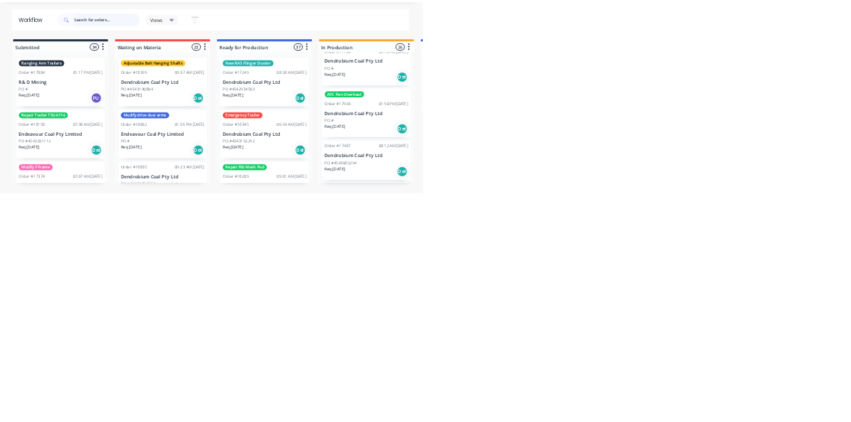
click at [185, 76] on input "text" at bounding box center [218, 75] width 132 height 27
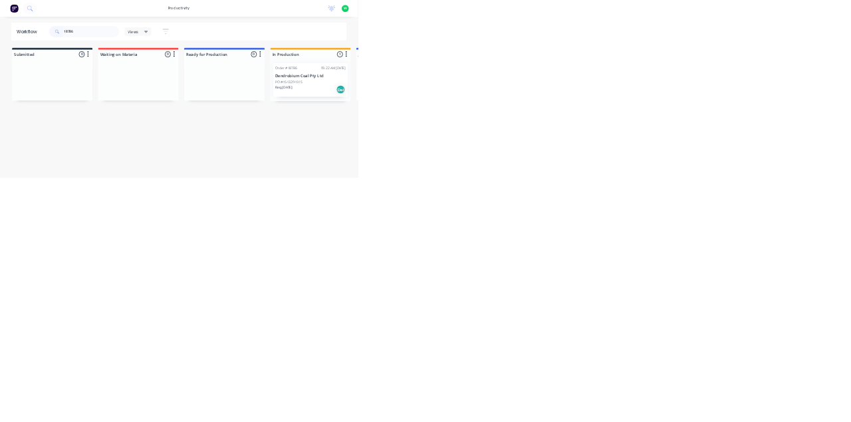
click at [651, 173] on div "Order #18786 09:22 AM [DATE] Dendrobium Coal Pty Ltd PO #4543204915 Req. [DATE]…" at bounding box center [739, 190] width 178 height 80
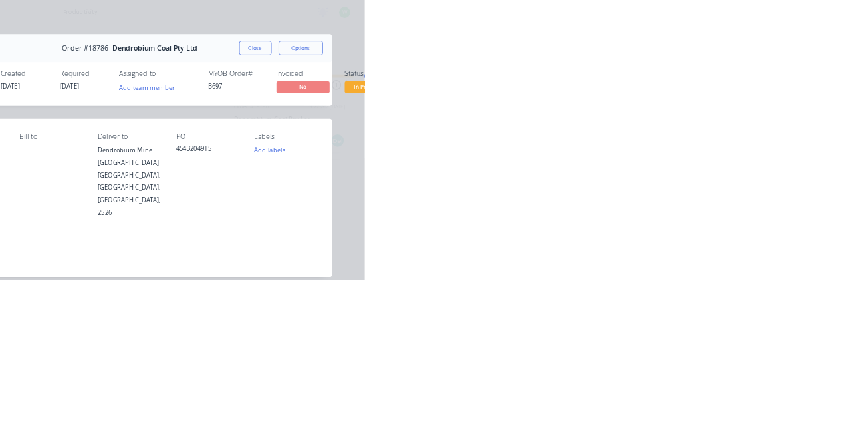
click at [139, 116] on div "Collaborate" at bounding box center [112, 116] width 53 height 12
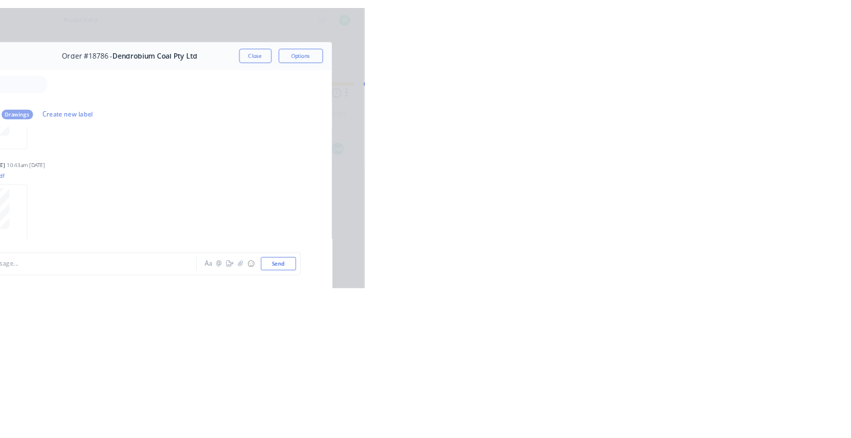
scroll to position [462, 0]
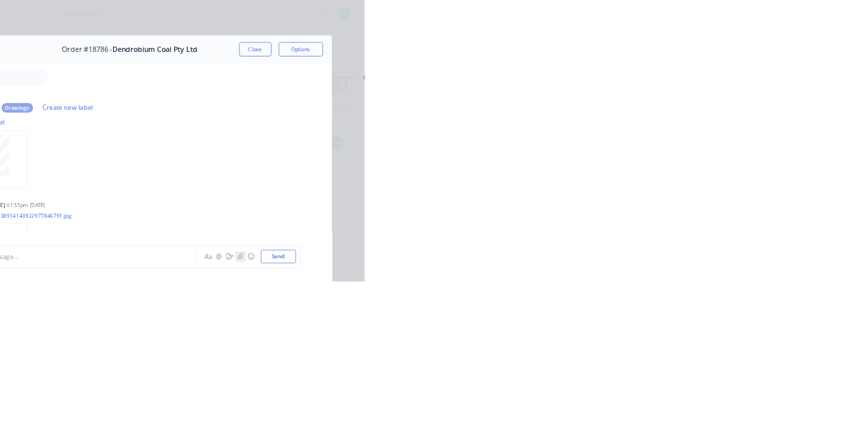
click at [651, 389] on icon "button" at bounding box center [665, 384] width 8 height 9
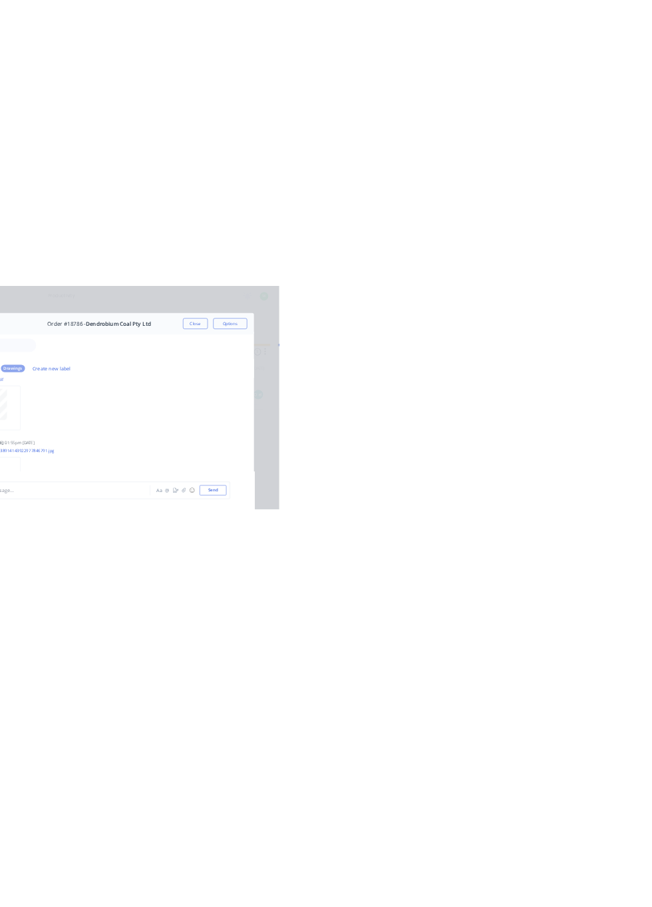
scroll to position [446, 0]
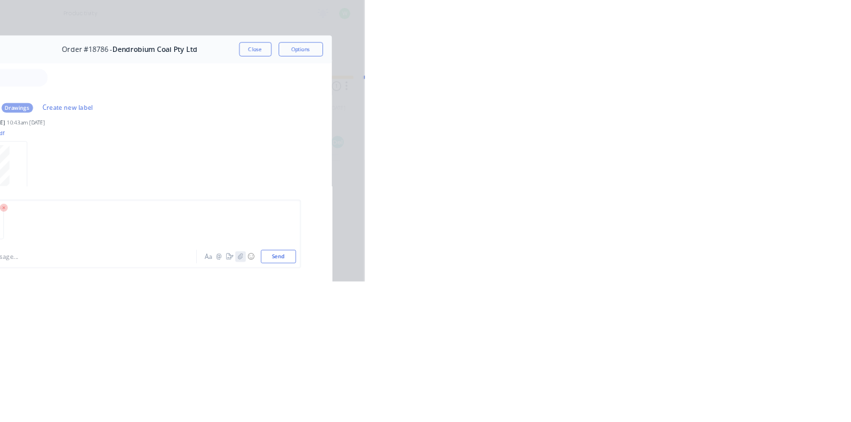
click at [651, 389] on icon "button" at bounding box center [665, 384] width 8 height 9
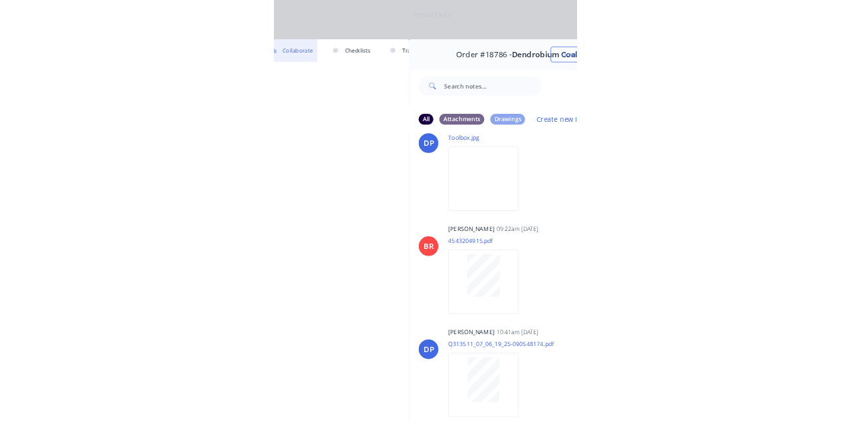
scroll to position [0, 0]
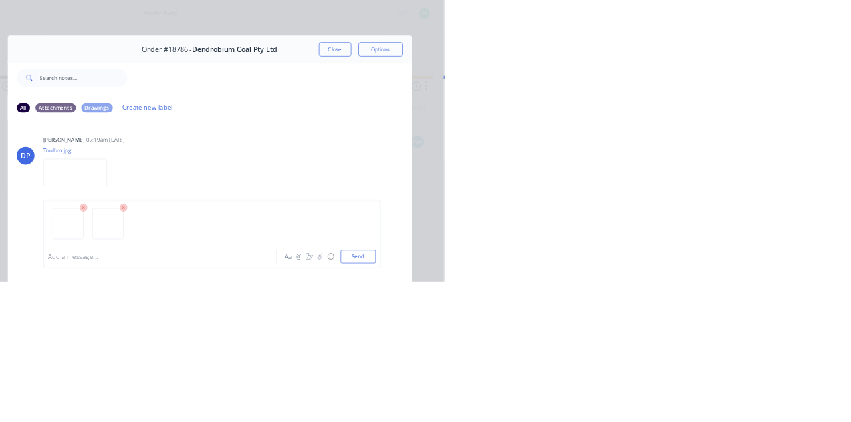
click at [651, 394] on button "Send" at bounding box center [722, 384] width 53 height 20
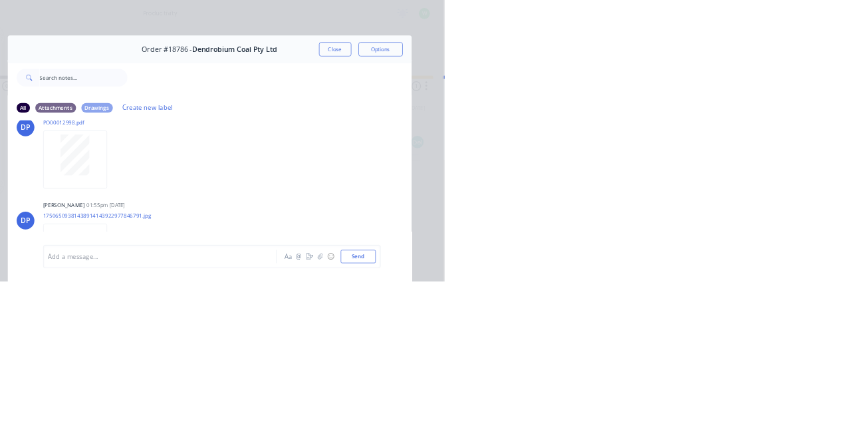
click at [651, 77] on button "Close" at bounding box center [687, 73] width 49 height 21
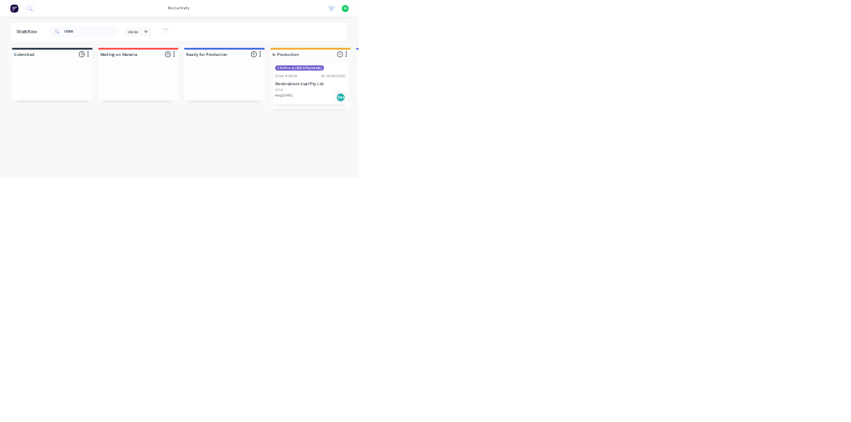
click at [651, 208] on div "PO #" at bounding box center [739, 214] width 168 height 12
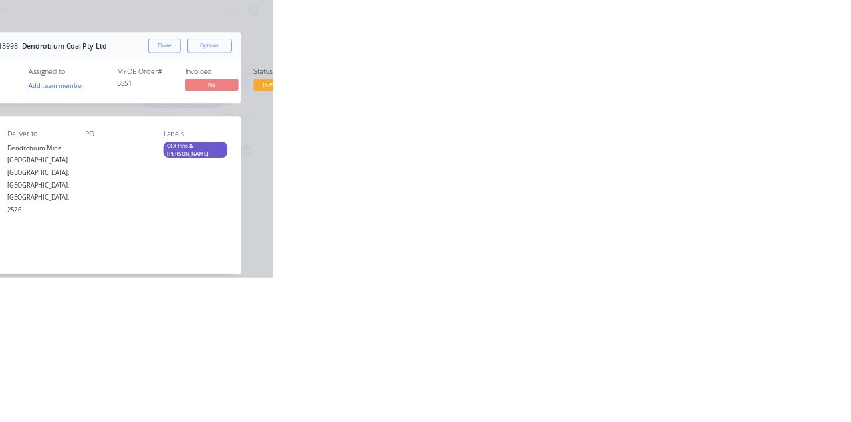
click at [176, 125] on button "Collaborate" at bounding box center [113, 116] width 126 height 33
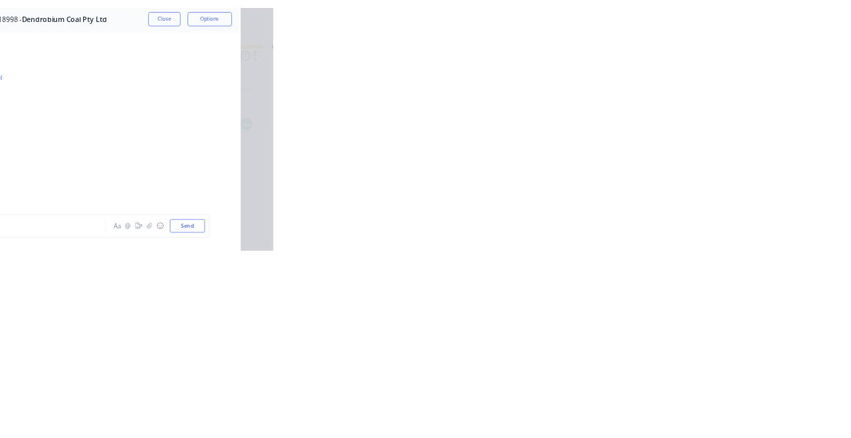
scroll to position [322, 0]
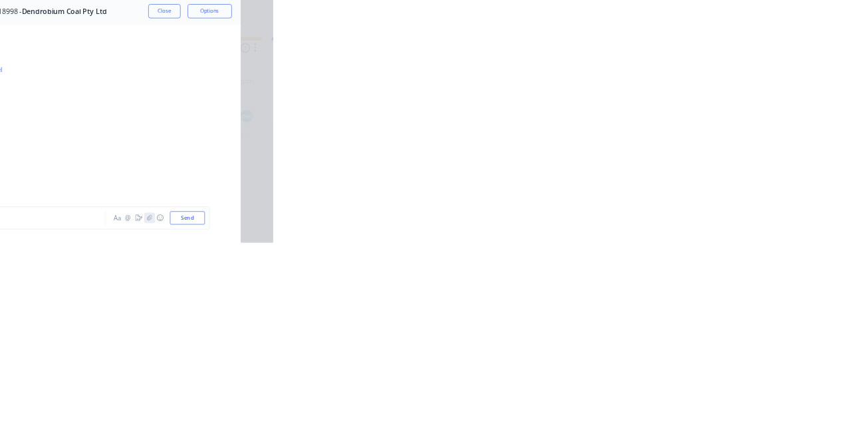
click at [651, 389] on icon "button" at bounding box center [665, 384] width 8 height 9
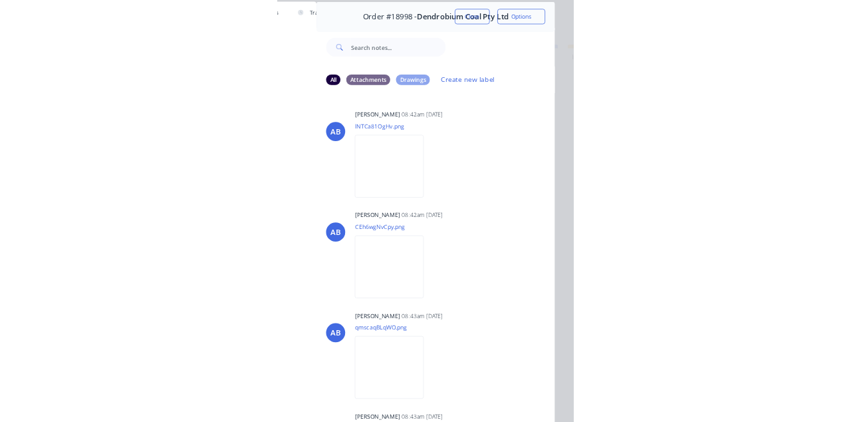
scroll to position [0, 0]
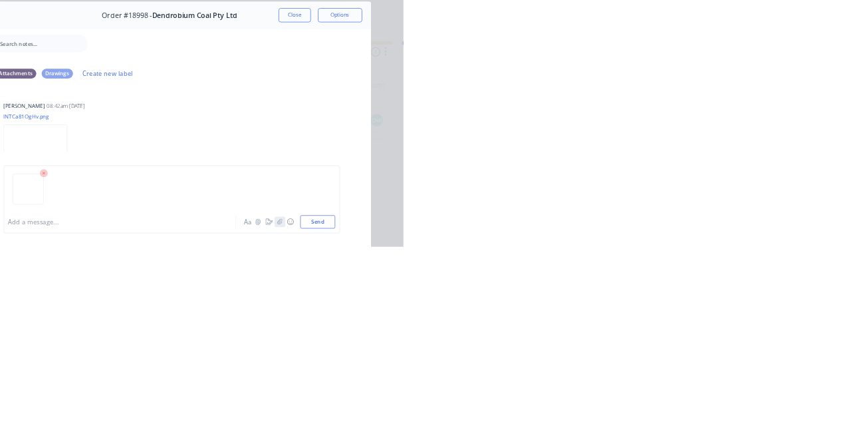
click at [651, 389] on icon "button" at bounding box center [665, 384] width 8 height 9
click at [651, 394] on button "Send" at bounding box center [722, 384] width 53 height 20
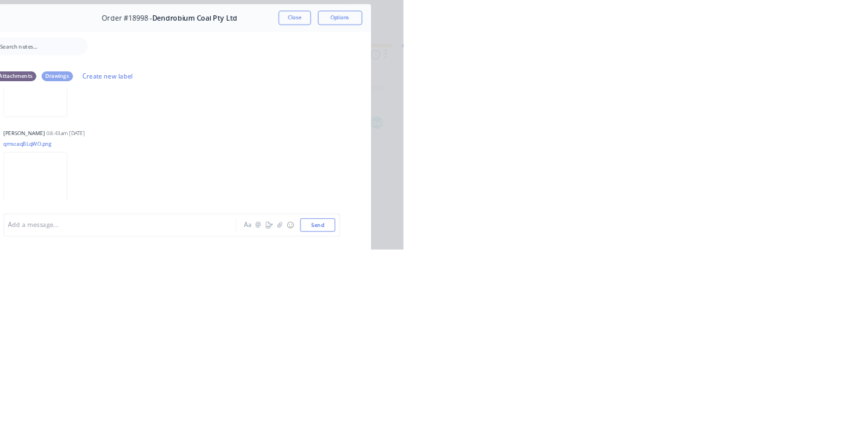
click at [651, 74] on button "Close" at bounding box center [687, 73] width 49 height 21
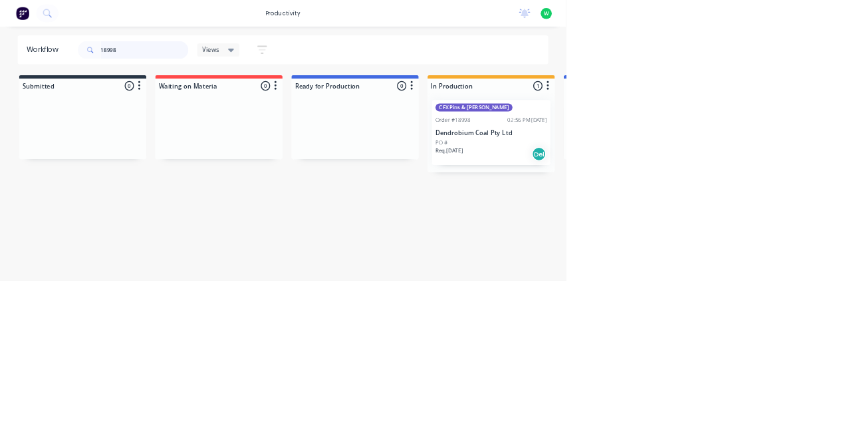
click at [230, 78] on input "18998" at bounding box center [218, 75] width 132 height 27
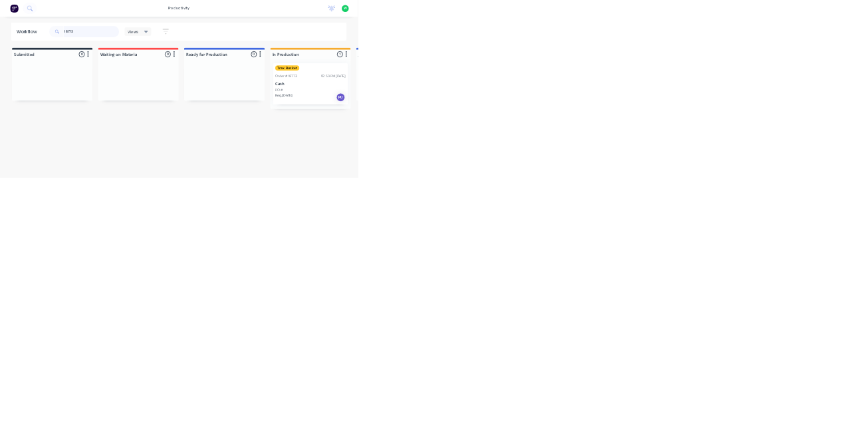
type input "18773"
click at [651, 205] on p "Cash" at bounding box center [739, 199] width 168 height 11
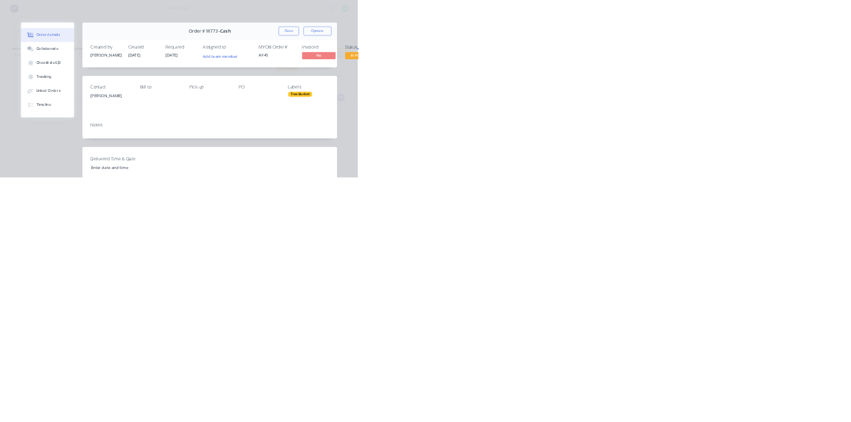
click at [139, 116] on div "Collaborate" at bounding box center [112, 116] width 53 height 12
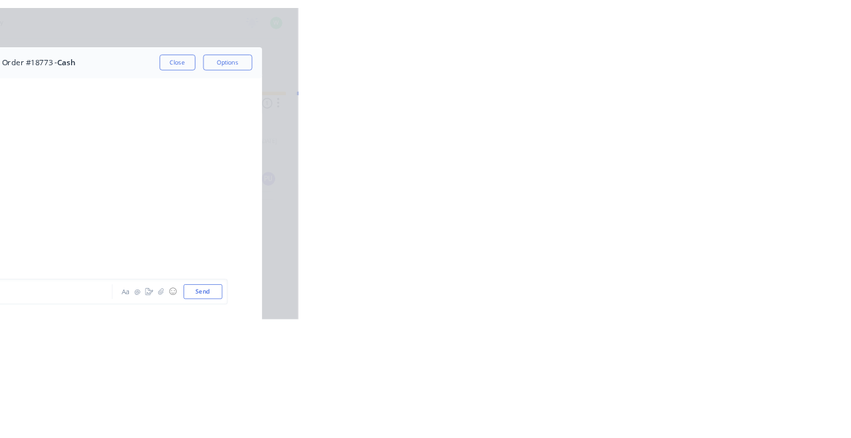
scroll to position [881, 0]
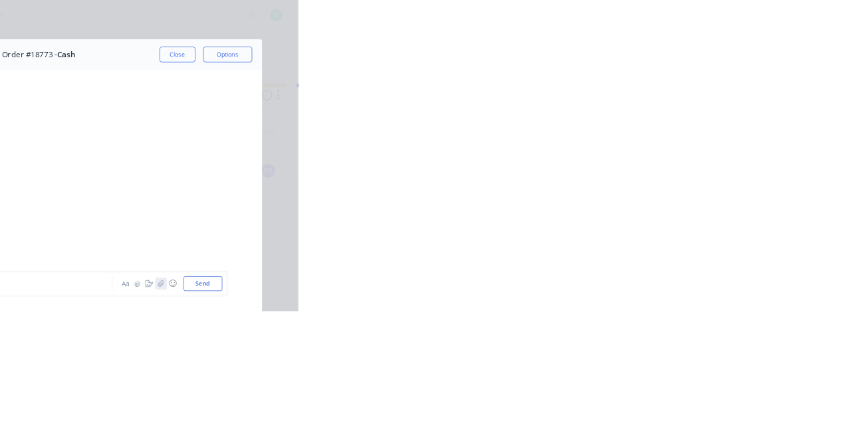
click at [651, 389] on icon "button" at bounding box center [665, 384] width 8 height 9
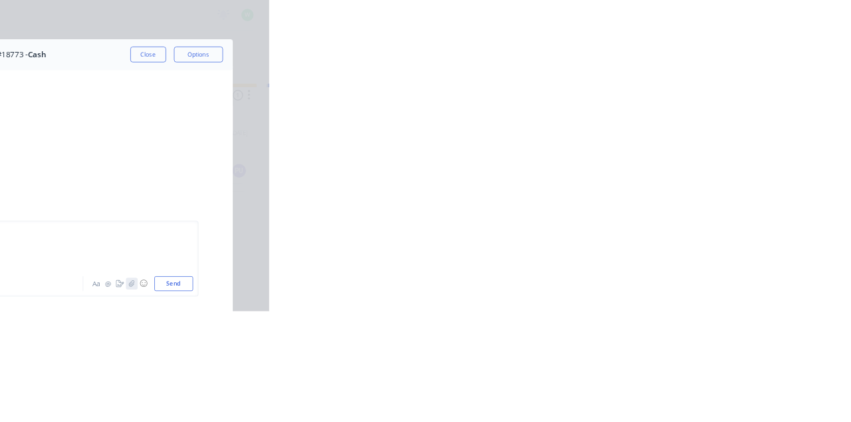
click at [651, 389] on icon "button" at bounding box center [665, 384] width 8 height 9
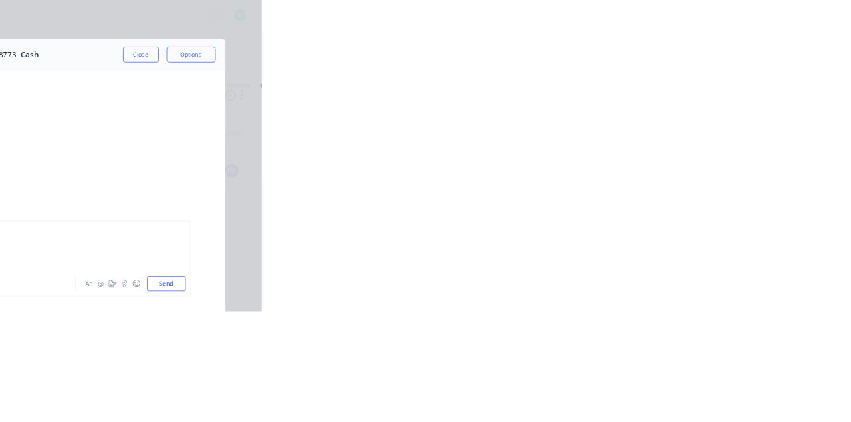
click at [651, 394] on button "Send" at bounding box center [722, 384] width 53 height 20
click at [651, 77] on button "Close" at bounding box center [687, 73] width 49 height 21
